Goal: Navigation & Orientation: Find specific page/section

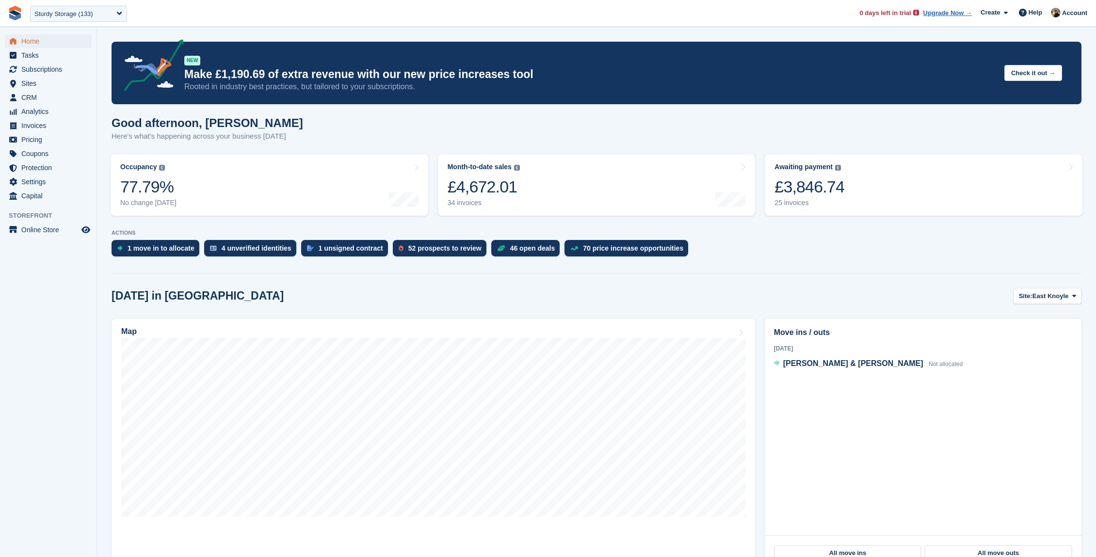
click at [89, 21] on div "**********" at bounding box center [78, 13] width 105 height 22
click at [113, 11] on div "Sturdy Storage (133)" at bounding box center [78, 14] width 97 height 16
type input "********"
select select "****"
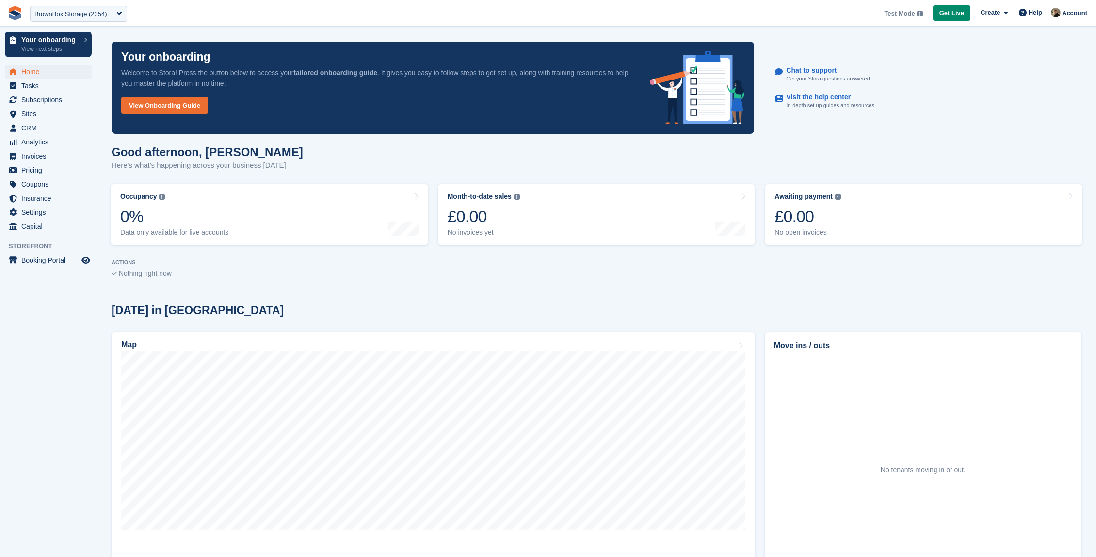
click at [143, 153] on h1 "Good afternoon, Oliver" at bounding box center [208, 152] width 192 height 13
click at [50, 211] on span "Settings" at bounding box center [50, 213] width 58 height 14
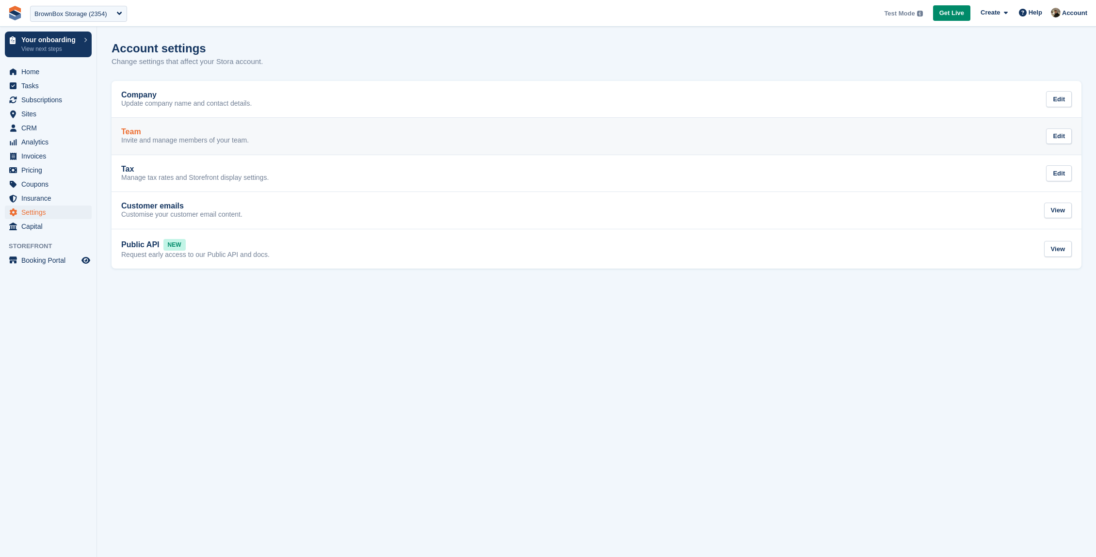
click at [204, 130] on div "Team" at bounding box center [185, 132] width 128 height 9
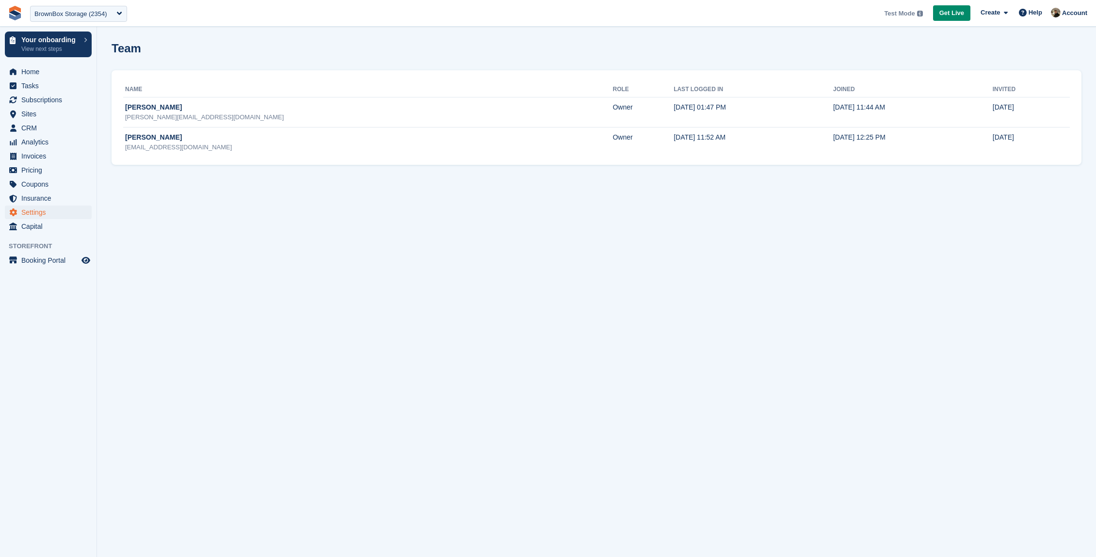
click at [281, 216] on section "Team Name Role Last logged in Joined Invited Chris Armstrong chris@brownboxstor…" at bounding box center [596, 278] width 999 height 557
click at [33, 70] on span "Home" at bounding box center [50, 72] width 58 height 14
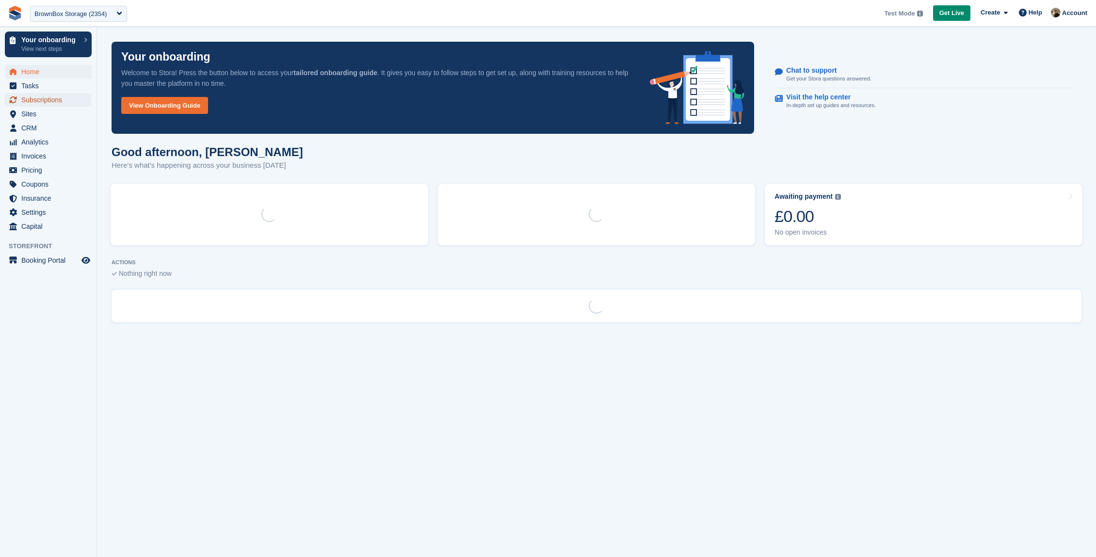
click at [39, 102] on span "Subscriptions" at bounding box center [50, 100] width 58 height 14
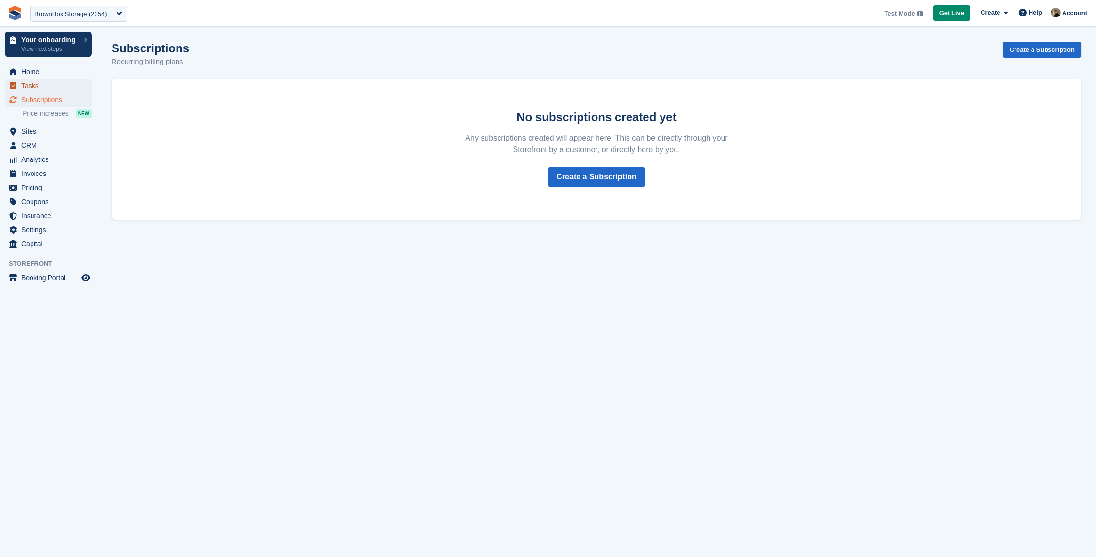
click at [41, 89] on span "Tasks" at bounding box center [50, 86] width 58 height 14
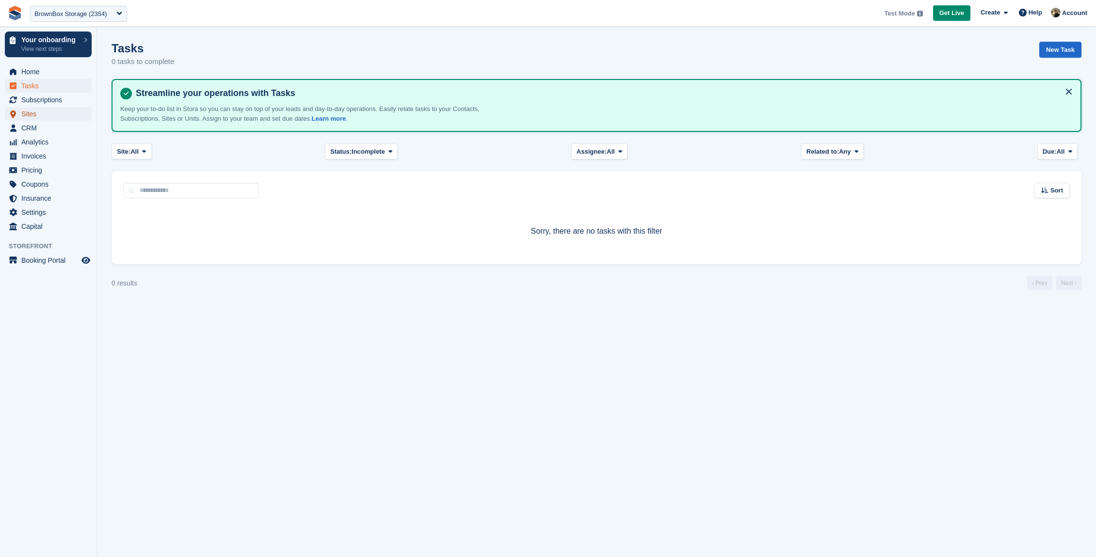
click at [49, 115] on span "Sites" at bounding box center [50, 114] width 58 height 14
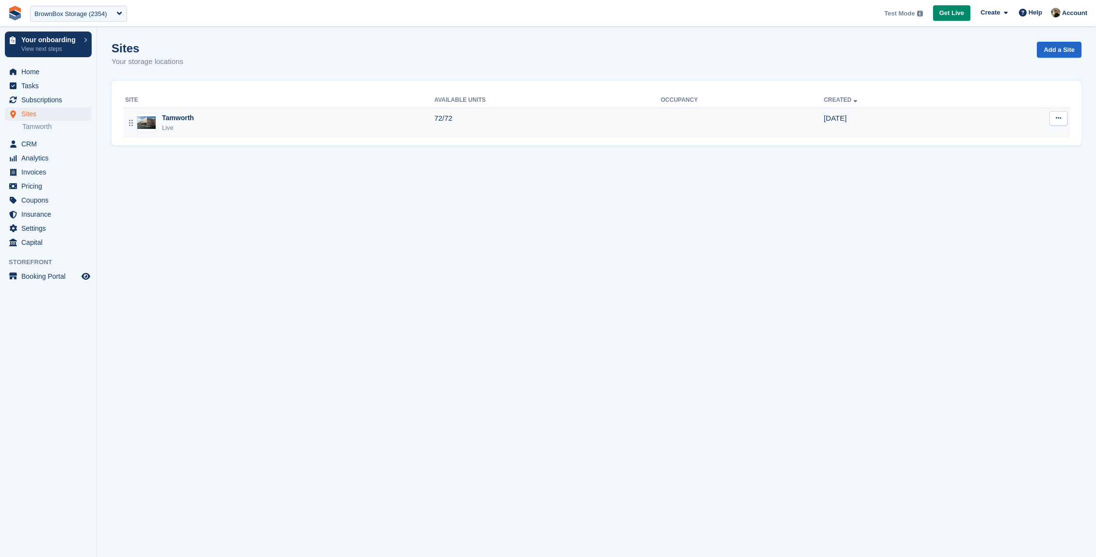
click at [285, 127] on div "Tamworth Live" at bounding box center [279, 123] width 309 height 20
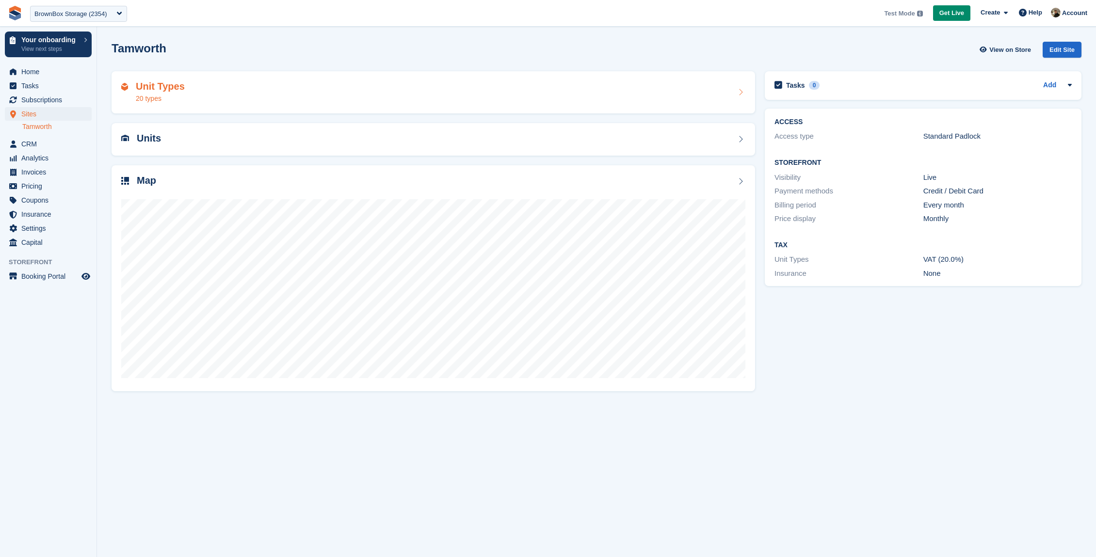
click at [369, 99] on div "Unit Types 20 types" at bounding box center [433, 92] width 624 height 23
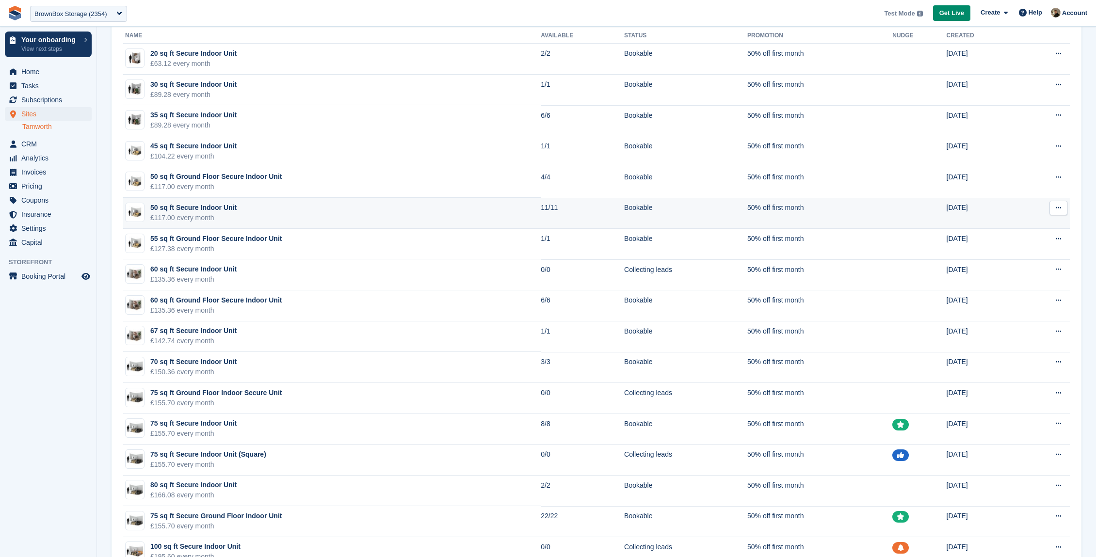
scroll to position [177, 0]
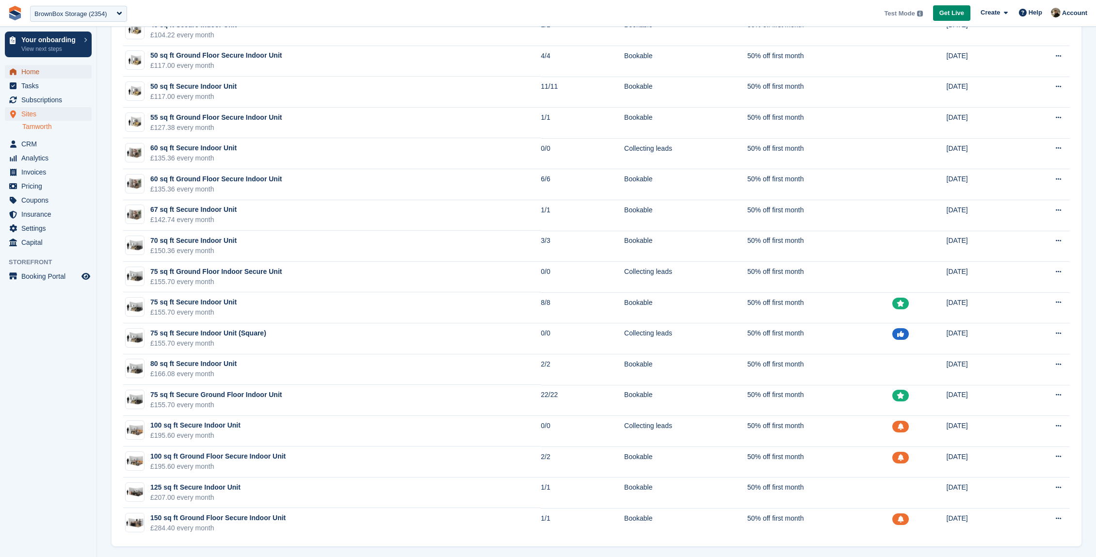
click at [44, 70] on span "Home" at bounding box center [50, 72] width 58 height 14
